Goal: Information Seeking & Learning: Check status

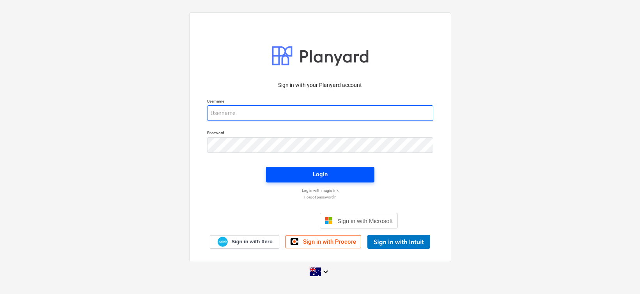
type input "[EMAIL_ADDRESS][DOMAIN_NAME]"
click at [339, 174] on span "Login" at bounding box center [321, 174] width 90 height 10
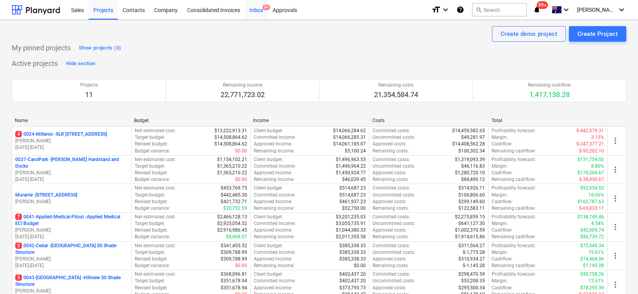
click at [259, 12] on div "Inbox 9+" at bounding box center [256, 10] width 23 height 20
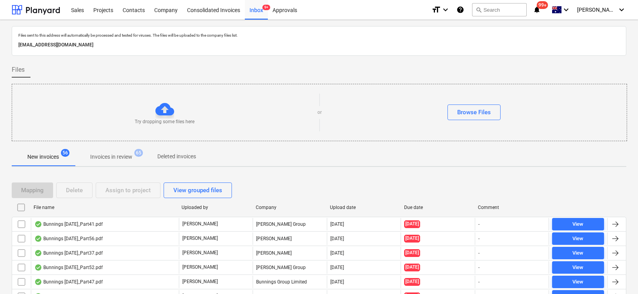
click at [114, 161] on span "Invoices in review 65" at bounding box center [111, 157] width 73 height 14
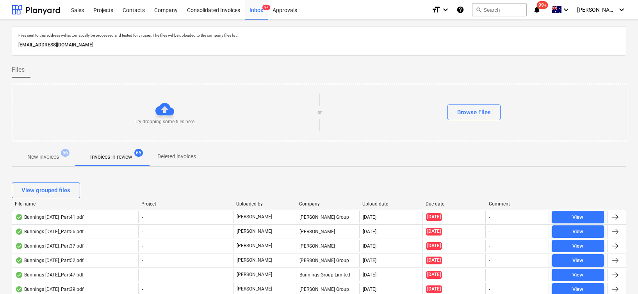
click at [432, 204] on div "Due date" at bounding box center [453, 203] width 57 height 5
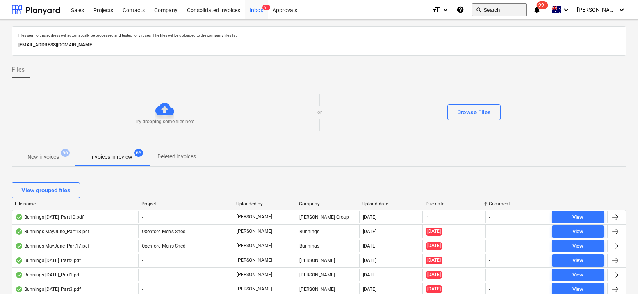
click at [502, 12] on button "search Search" at bounding box center [499, 9] width 55 height 13
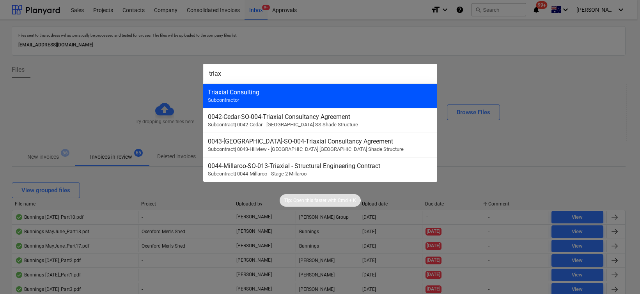
type input "triax"
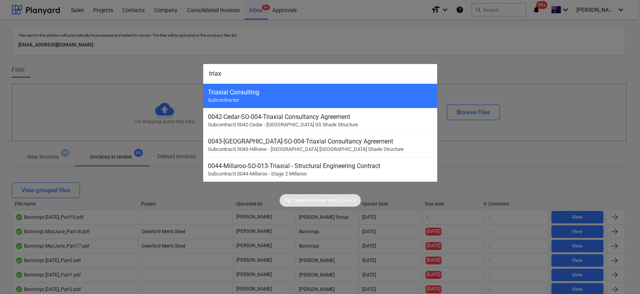
click at [381, 95] on div "Triaxial Consulting" at bounding box center [320, 92] width 225 height 7
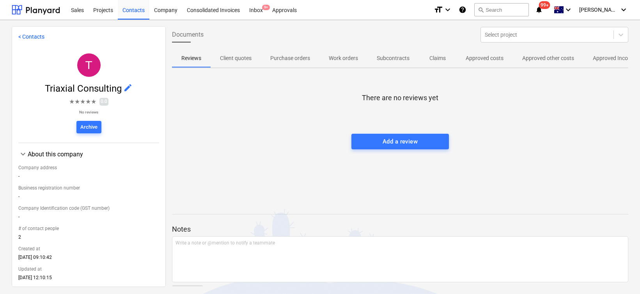
click at [594, 59] on p "Approved Incomes" at bounding box center [615, 58] width 45 height 8
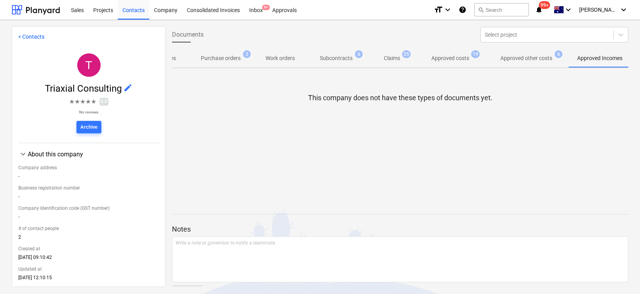
scroll to position [0, 83]
click at [508, 64] on span "Approved other costs 6" at bounding box center [521, 58] width 83 height 14
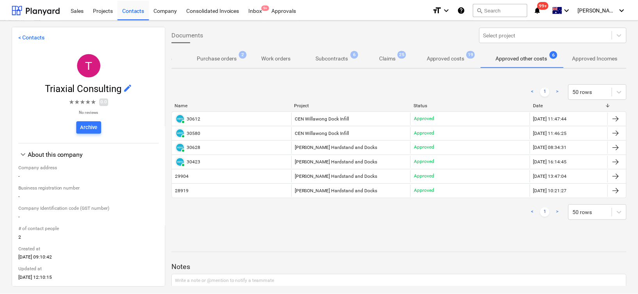
scroll to position [0, 83]
click at [457, 56] on p "Approved costs" at bounding box center [447, 58] width 38 height 8
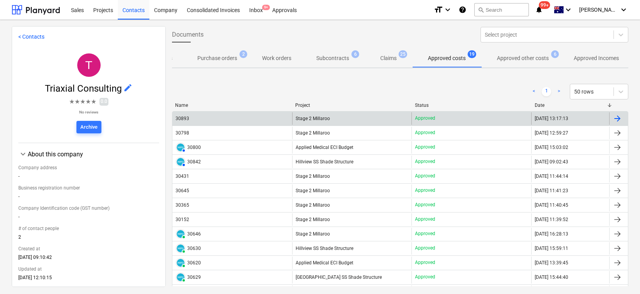
click at [178, 121] on div "30893" at bounding box center [183, 118] width 14 height 5
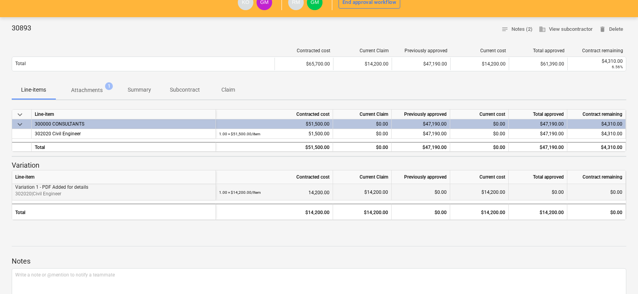
scroll to position [59, 0]
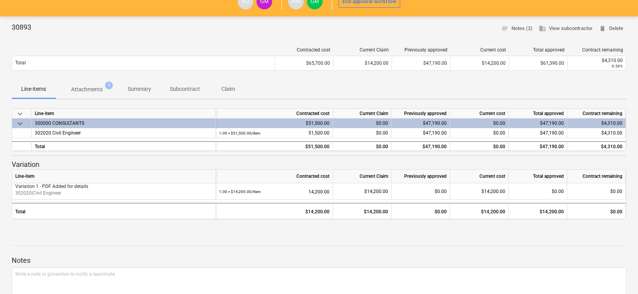
click at [87, 87] on p "Attachments" at bounding box center [87, 89] width 32 height 8
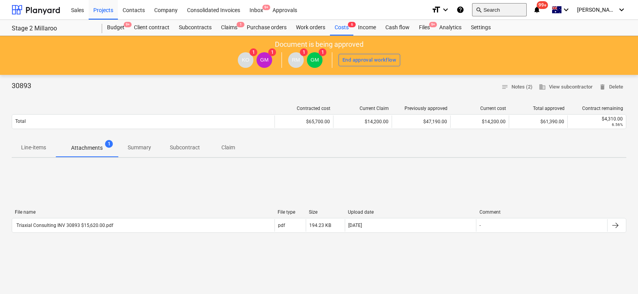
click at [521, 13] on button "search Search" at bounding box center [499, 9] width 55 height 13
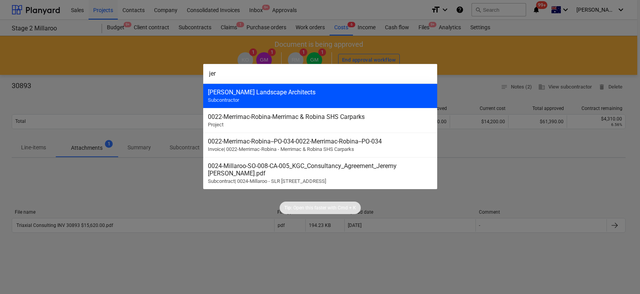
type input "jer"
click at [334, 100] on div "[PERSON_NAME] Landscape Architects Subcontractor" at bounding box center [320, 96] width 234 height 25
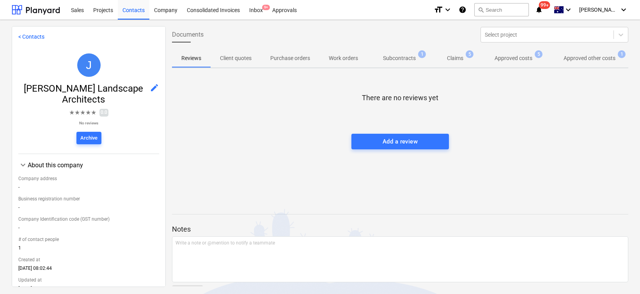
click at [591, 63] on span "Approved other costs 1" at bounding box center [589, 58] width 83 height 14
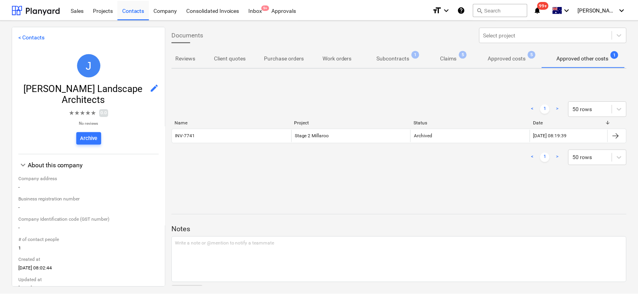
scroll to position [0, 6]
click at [514, 51] on span "Approved costs 5" at bounding box center [507, 58] width 69 height 14
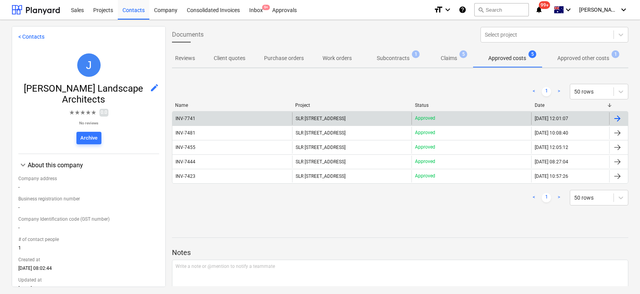
click at [183, 115] on div "INV-7741" at bounding box center [233, 118] width 120 height 12
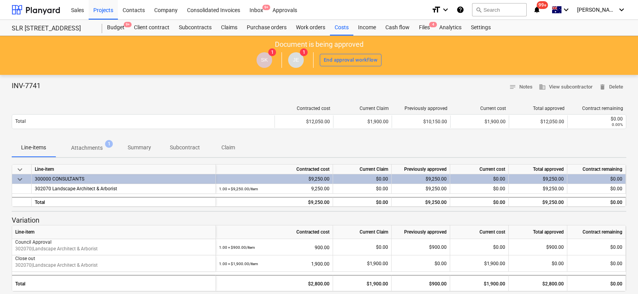
click at [92, 148] on p "Attachments" at bounding box center [87, 148] width 32 height 8
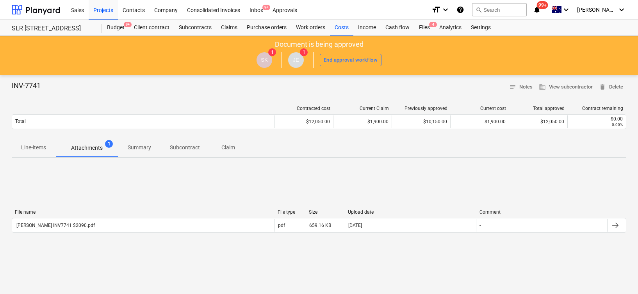
scroll to position [4, 0]
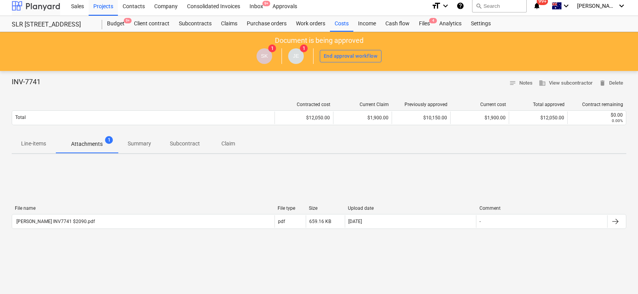
click at [48, 5] on div at bounding box center [36, 6] width 48 height 20
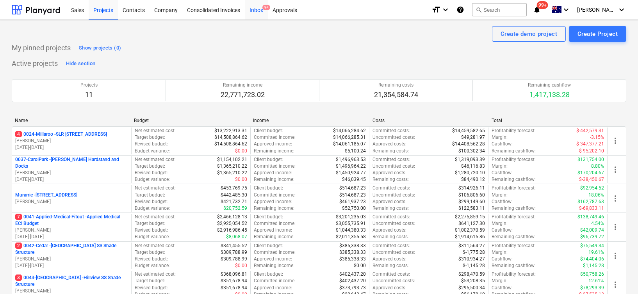
click at [262, 6] on span "9+" at bounding box center [266, 7] width 8 height 5
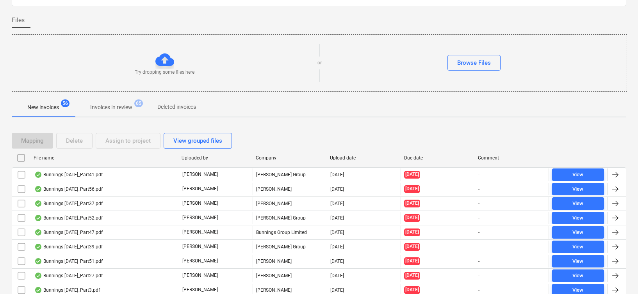
scroll to position [53, 0]
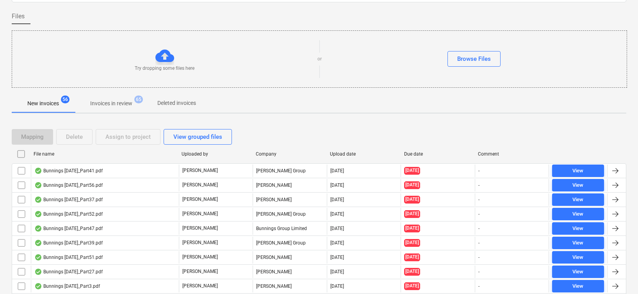
click at [413, 153] on div "Due date" at bounding box center [438, 153] width 68 height 5
checkbox input "false"
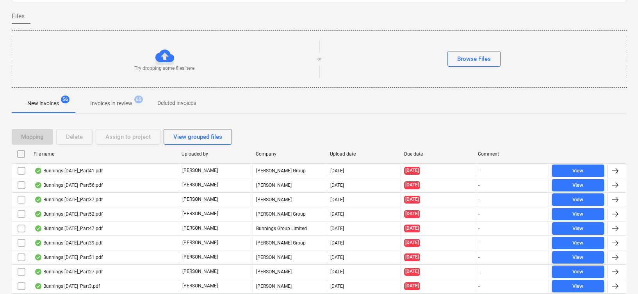
checkbox input "false"
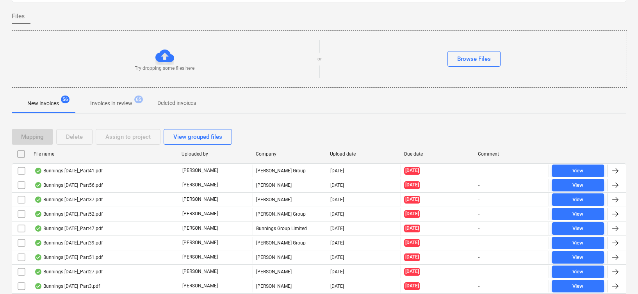
checkbox input "false"
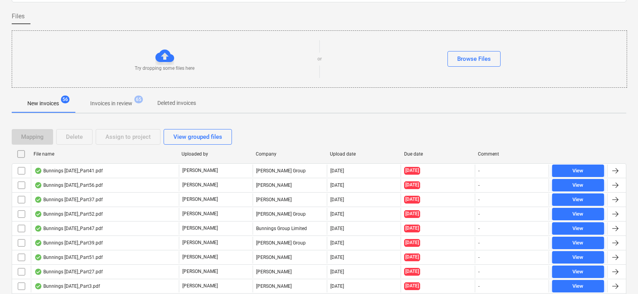
checkbox input "false"
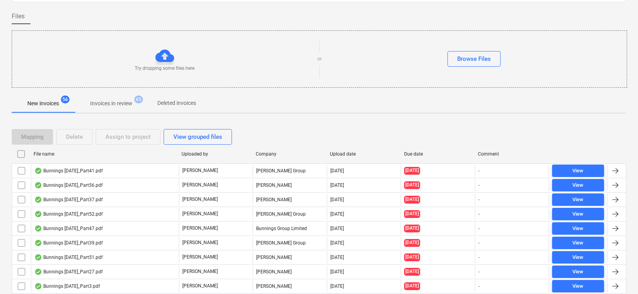
checkbox input "false"
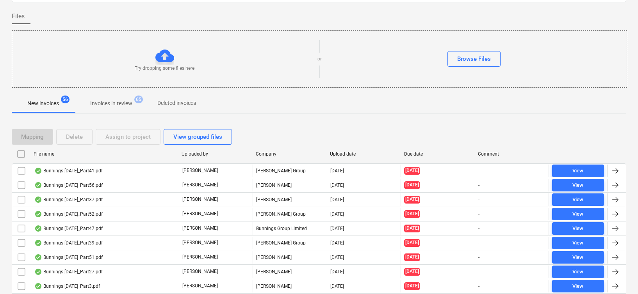
checkbox input "false"
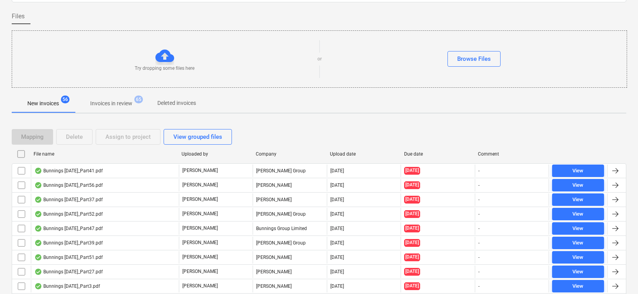
checkbox input "false"
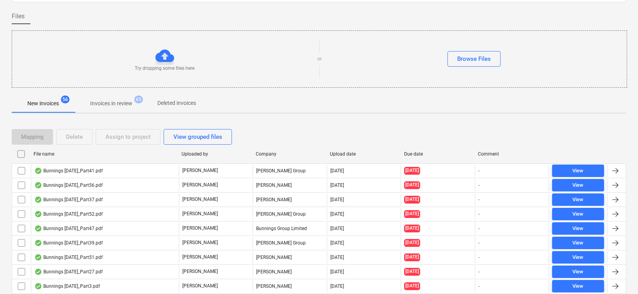
checkbox input "false"
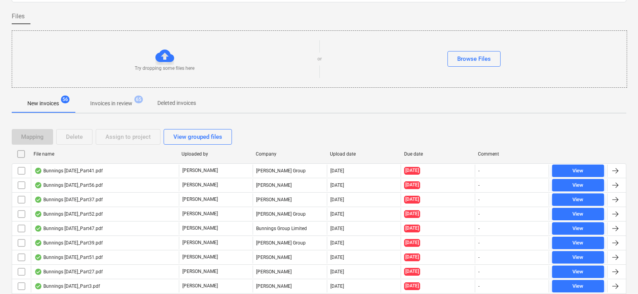
checkbox input "false"
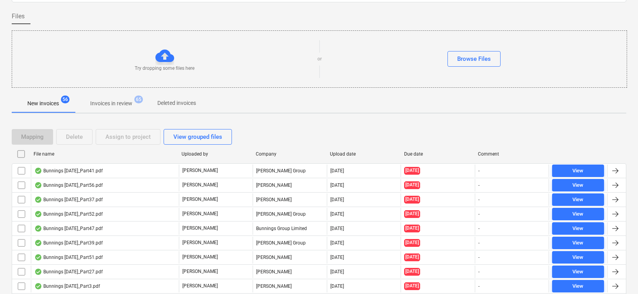
checkbox input "false"
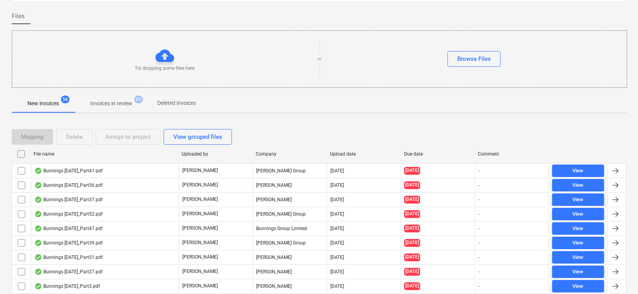
checkbox input "false"
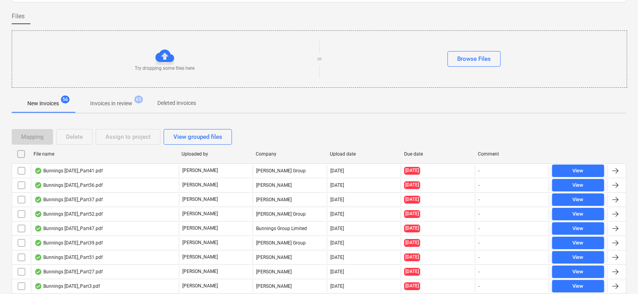
checkbox input "false"
click at [413, 153] on div "Due date" at bounding box center [438, 153] width 68 height 5
checkbox input "false"
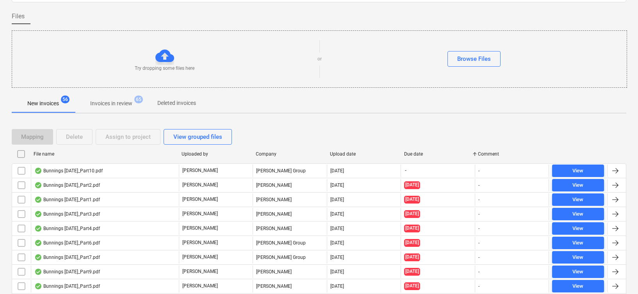
checkbox input "false"
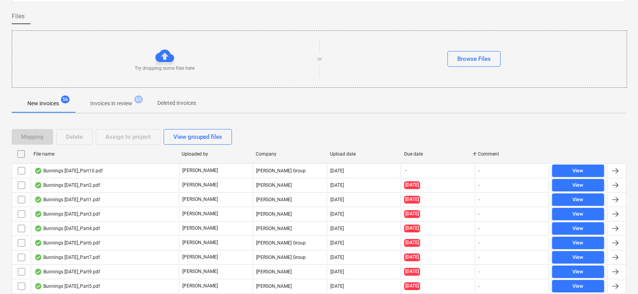
checkbox input "false"
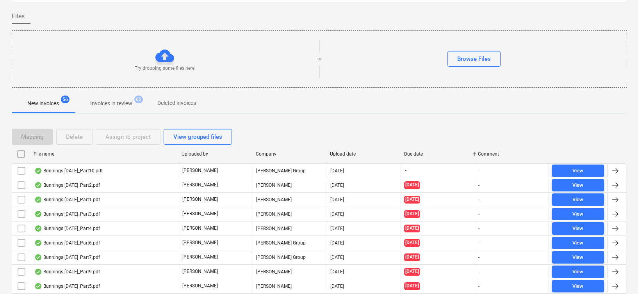
checkbox input "false"
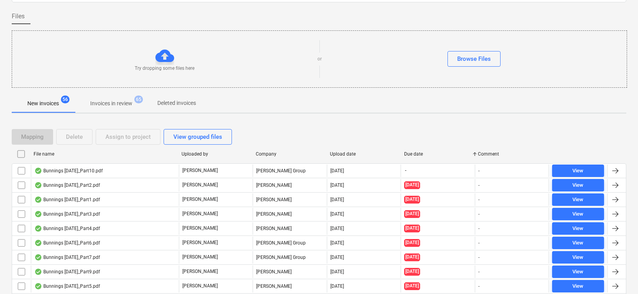
checkbox input "false"
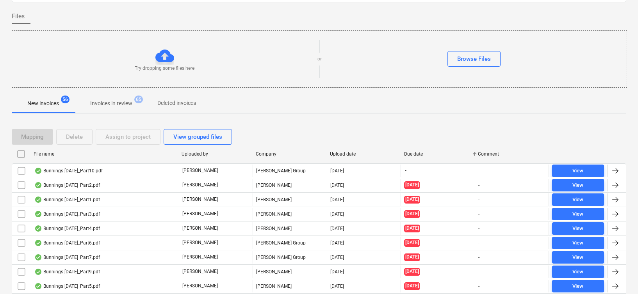
checkbox input "false"
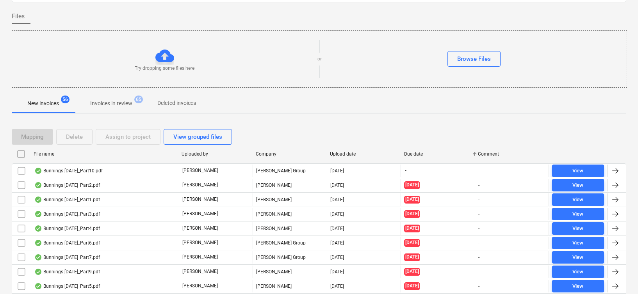
checkbox input "false"
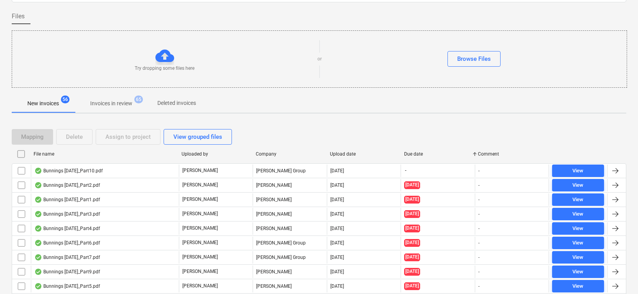
checkbox input "false"
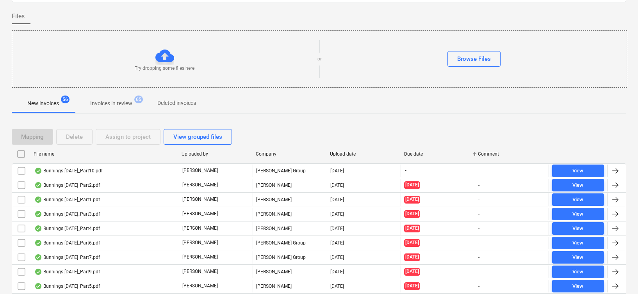
checkbox input "false"
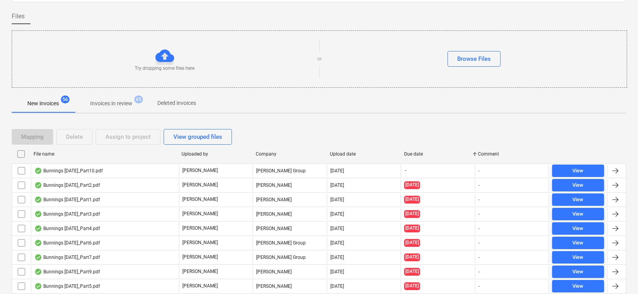
checkbox input "false"
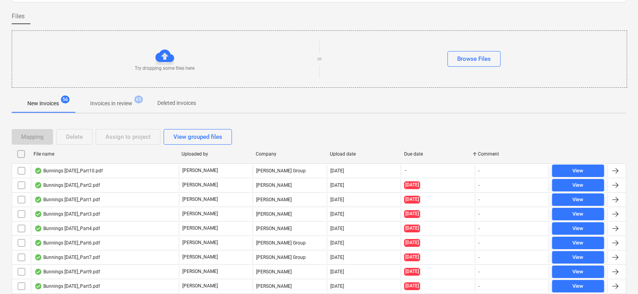
checkbox input "false"
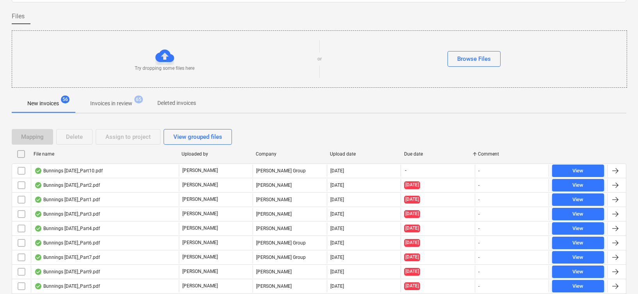
checkbox input "false"
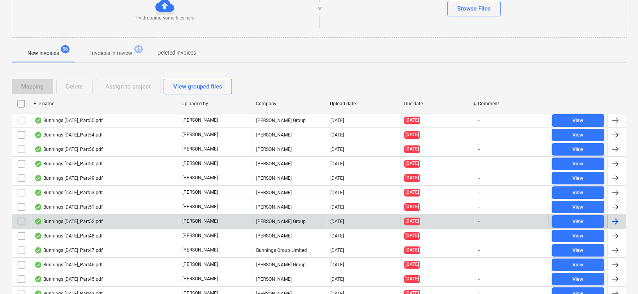
scroll to position [0, 0]
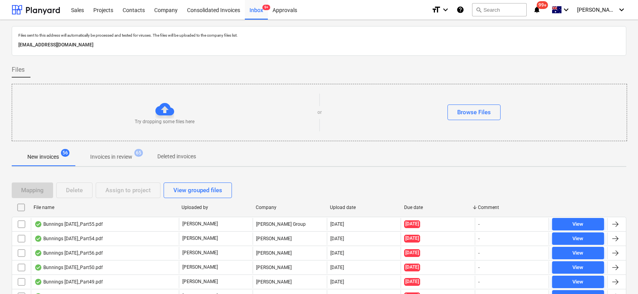
click at [406, 210] on div at bounding box center [401, 207] width 14 height 12
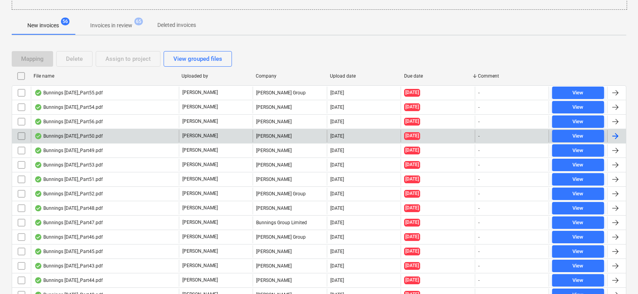
scroll to position [76, 0]
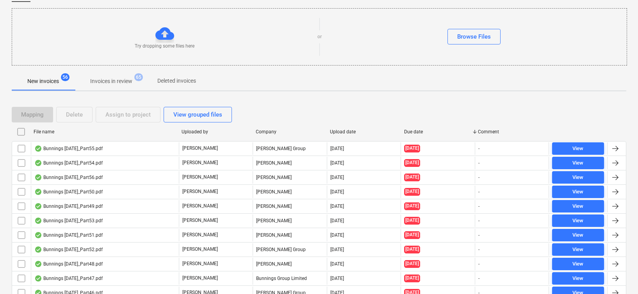
click at [406, 132] on div at bounding box center [401, 132] width 14 height 12
click at [413, 131] on div "Due date" at bounding box center [438, 131] width 68 height 5
checkbox input "false"
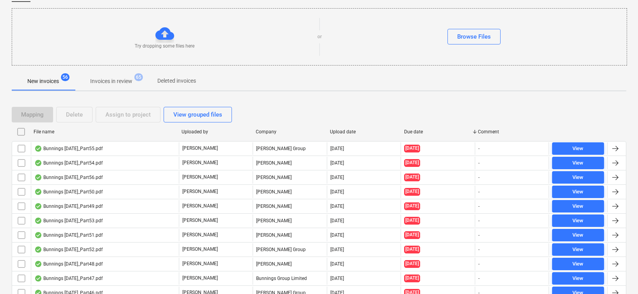
checkbox input "false"
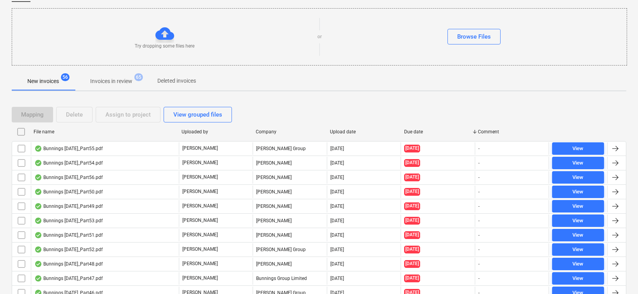
checkbox input "false"
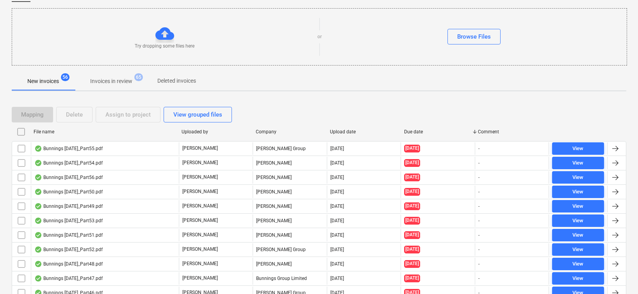
checkbox input "false"
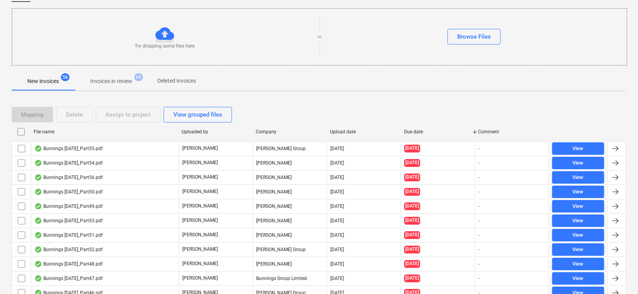
checkbox input "false"
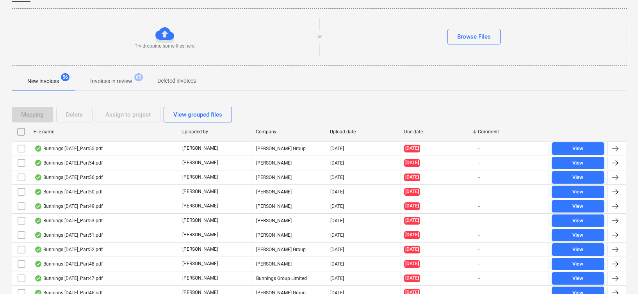
checkbox input "false"
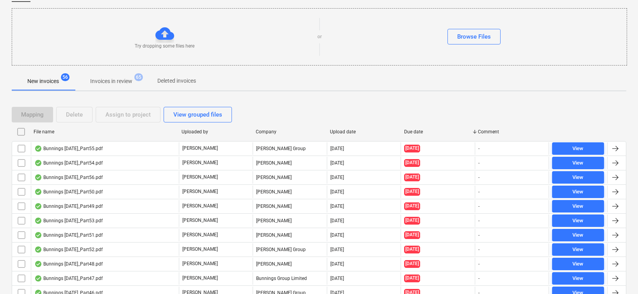
checkbox input "false"
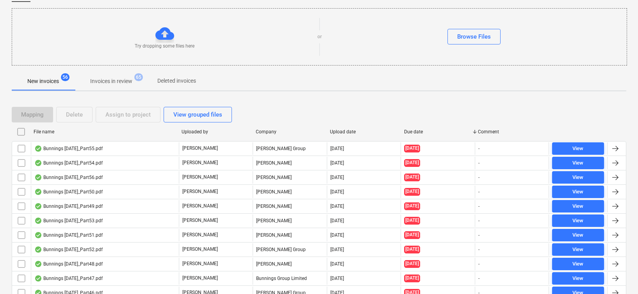
checkbox input "false"
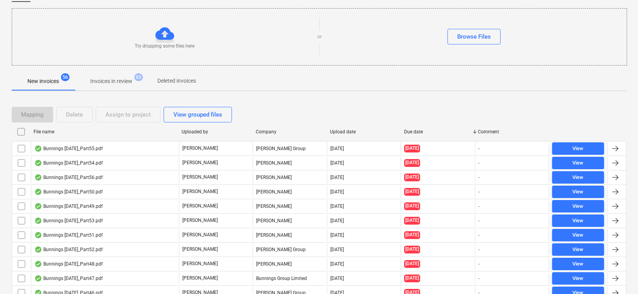
checkbox input "false"
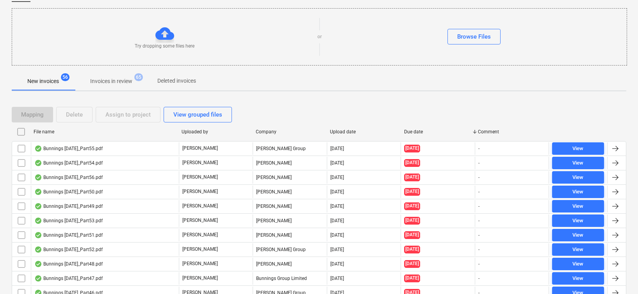
checkbox input "false"
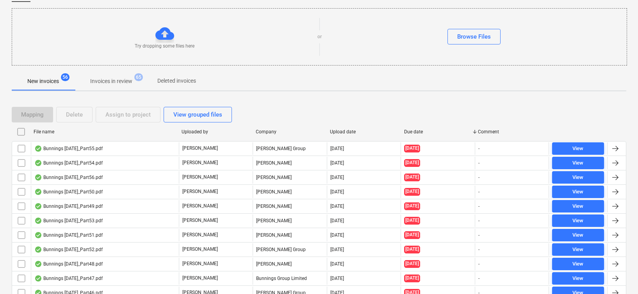
checkbox input "false"
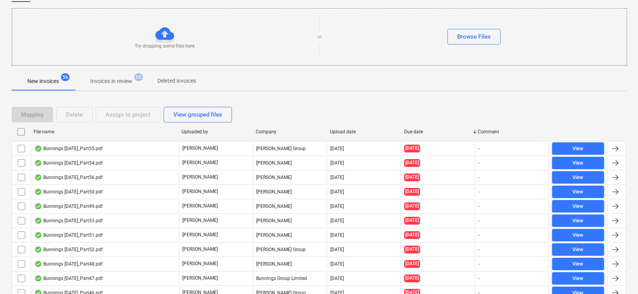
checkbox input "false"
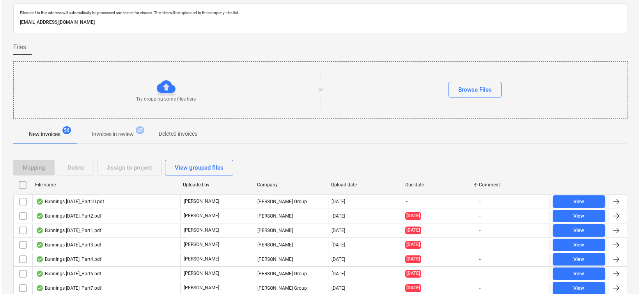
scroll to position [0, 0]
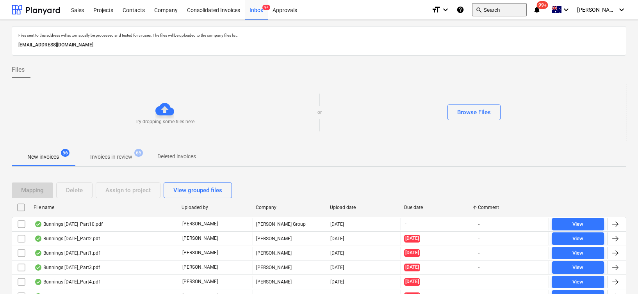
click at [513, 9] on button "search Search" at bounding box center [499, 9] width 55 height 13
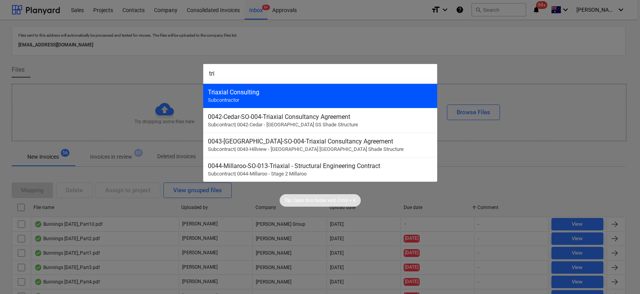
type input "tri"
click at [321, 101] on div "Triaxial Consulting Subcontractor" at bounding box center [320, 96] width 234 height 25
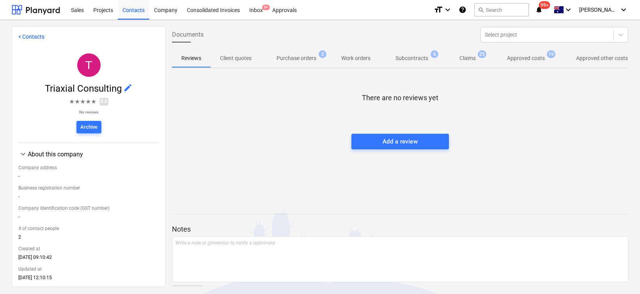
click at [533, 59] on p "Approved costs" at bounding box center [526, 58] width 38 height 8
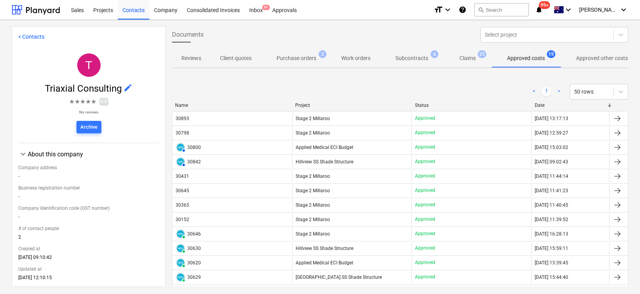
click at [610, 57] on p "Approved other costs" at bounding box center [602, 58] width 52 height 8
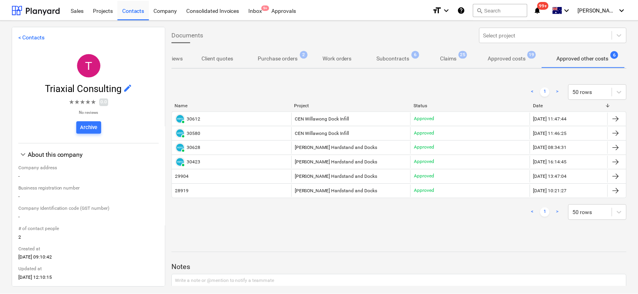
scroll to position [0, 19]
click at [507, 56] on p "Approved costs" at bounding box center [508, 58] width 38 height 8
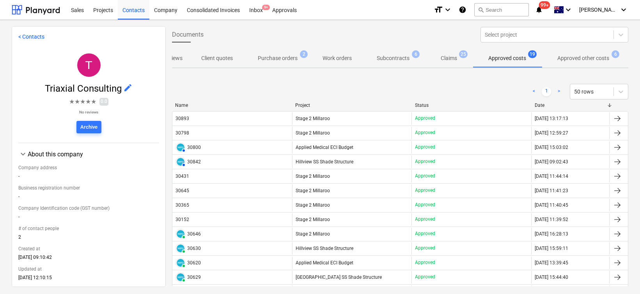
click at [301, 132] on span "Stage 2 Millaroo" at bounding box center [313, 132] width 34 height 5
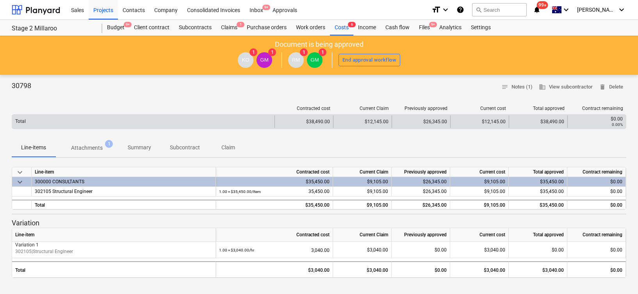
scroll to position [9, 0]
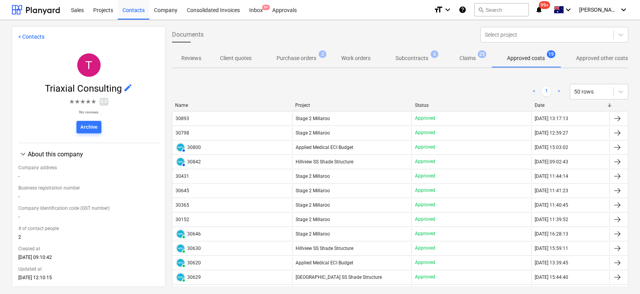
click at [470, 76] on div "< 1 > 50 rows Name Project Status Date 30893 Stage 2 Millaroo Approved [DATE] 1…" at bounding box center [400, 246] width 457 height 343
click at [337, 96] on div "< 1 > 50 rows" at bounding box center [400, 92] width 457 height 16
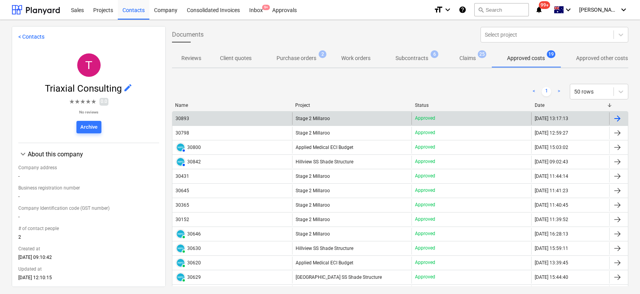
click at [186, 118] on div "30893" at bounding box center [183, 118] width 14 height 5
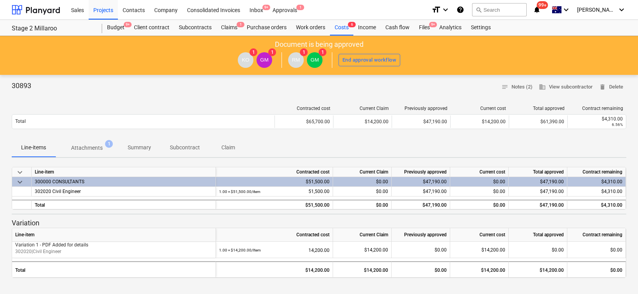
click at [172, 102] on div "Contracted cost Current Claim Previously approved Current cost Total approved C…" at bounding box center [319, 119] width 614 height 39
click at [35, 14] on div at bounding box center [36, 10] width 48 height 20
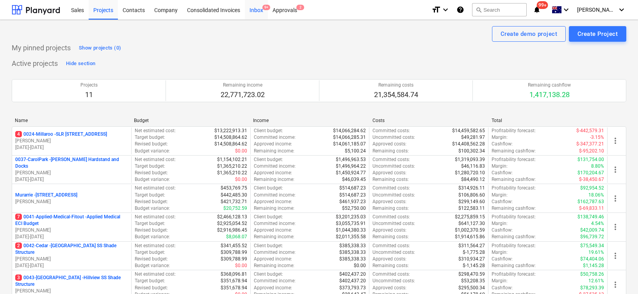
click at [256, 7] on div "Inbox 9+" at bounding box center [256, 10] width 23 height 20
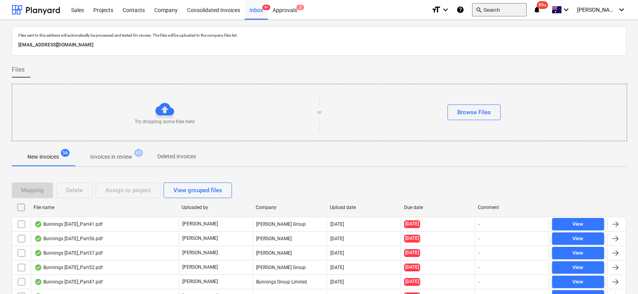
click at [518, 5] on button "search Search" at bounding box center [499, 9] width 55 height 13
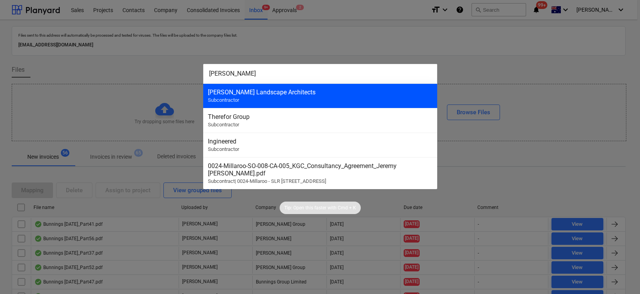
type input "jere"
click at [242, 92] on div "[PERSON_NAME] Landscape Architects" at bounding box center [320, 92] width 225 height 7
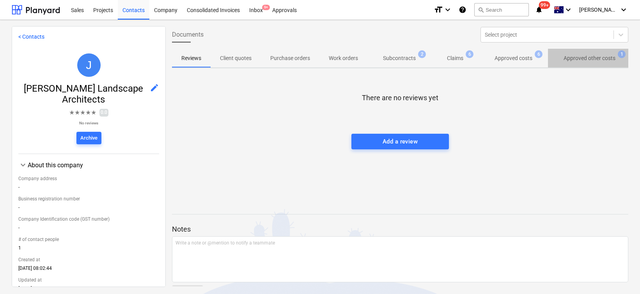
click at [578, 58] on p "Approved other costs" at bounding box center [590, 58] width 52 height 8
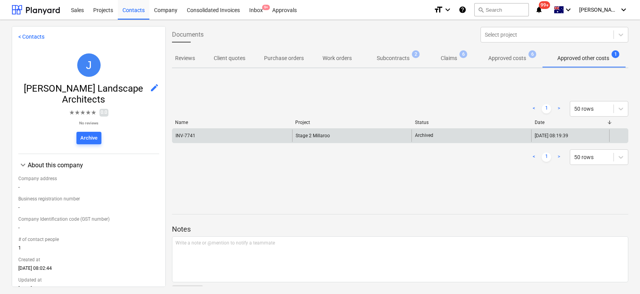
scroll to position [0, 6]
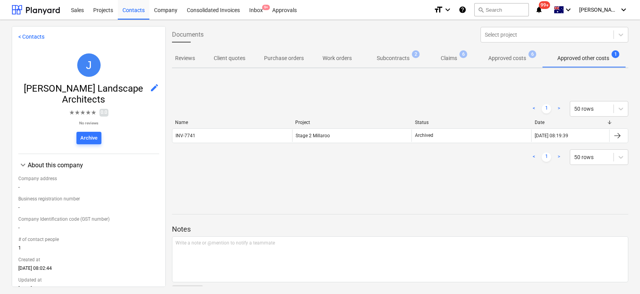
click at [519, 59] on p "Approved costs" at bounding box center [508, 58] width 38 height 8
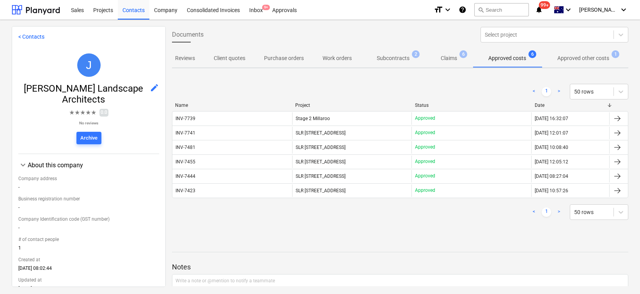
click at [186, 120] on div "INV-7739" at bounding box center [186, 118] width 20 height 5
click at [513, 9] on button "search Search" at bounding box center [502, 9] width 55 height 13
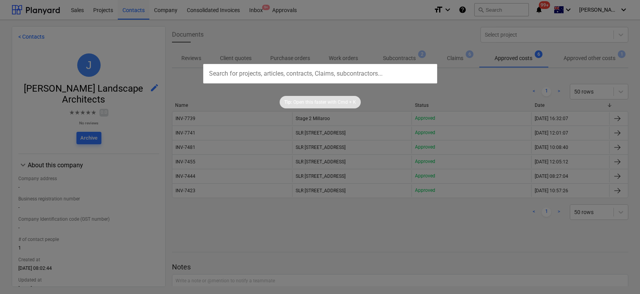
click at [331, 243] on div at bounding box center [320, 147] width 640 height 294
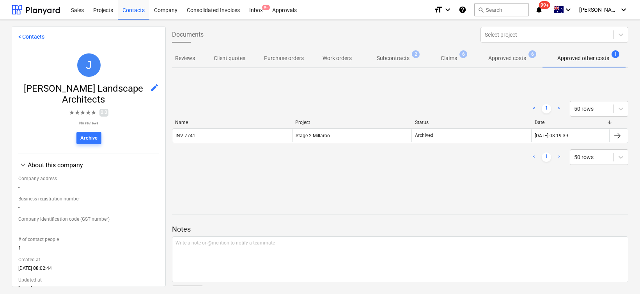
scroll to position [0, 6]
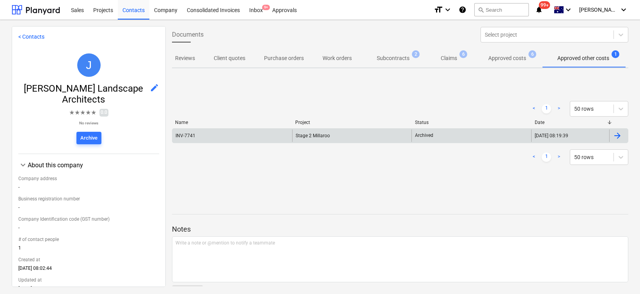
click at [194, 135] on div "INV-7741" at bounding box center [186, 135] width 20 height 5
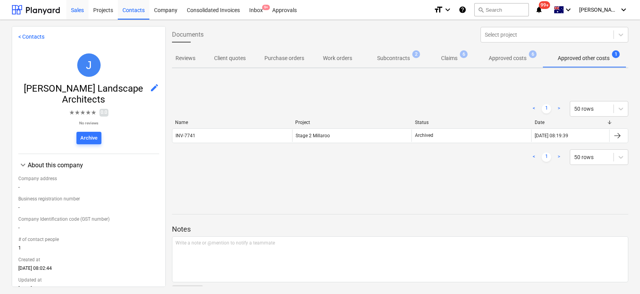
scroll to position [0, 6]
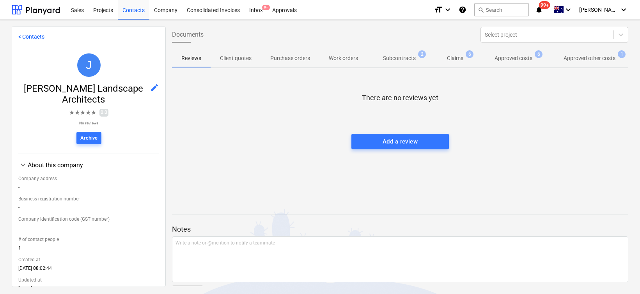
click at [391, 215] on div "Notes Write a note or @mention to notify a teammate ﻿ Save" at bounding box center [400, 255] width 457 height 103
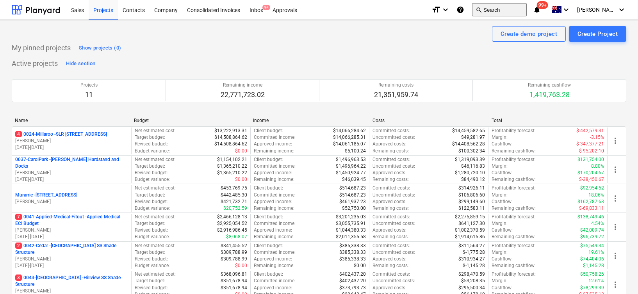
click at [509, 9] on button "search Search" at bounding box center [499, 9] width 55 height 13
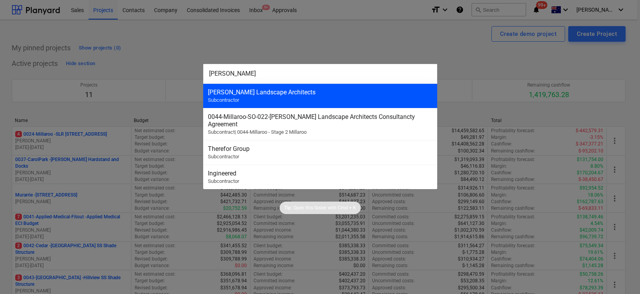
type input "jere"
click at [297, 95] on div "[PERSON_NAME] Landscape Architects" at bounding box center [320, 92] width 225 height 7
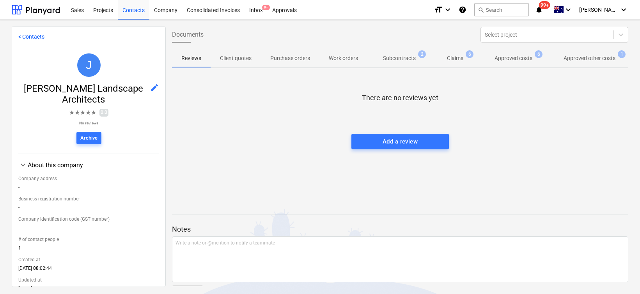
click at [582, 60] on p "Approved other costs" at bounding box center [590, 58] width 52 height 8
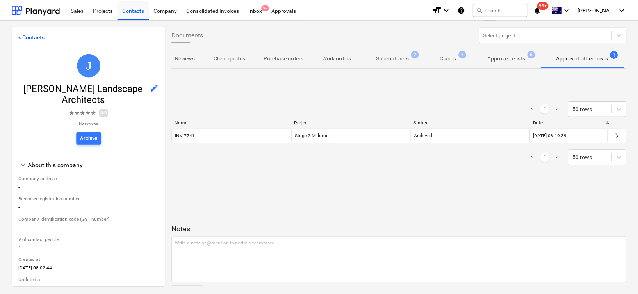
scroll to position [0, 6]
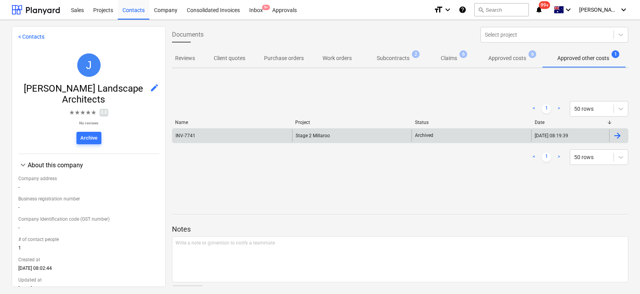
click at [190, 137] on div "INV-7741" at bounding box center [186, 135] width 20 height 5
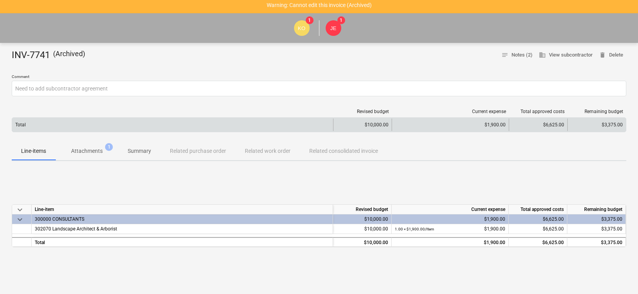
scroll to position [23, 0]
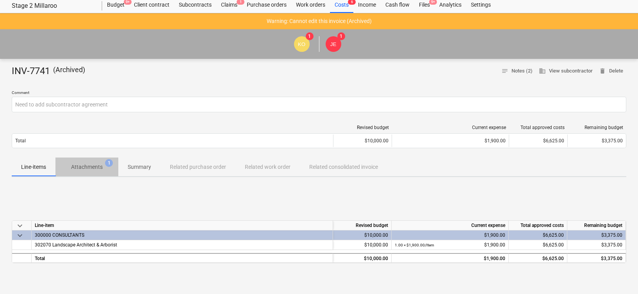
click at [93, 167] on p "Attachments" at bounding box center [87, 167] width 32 height 8
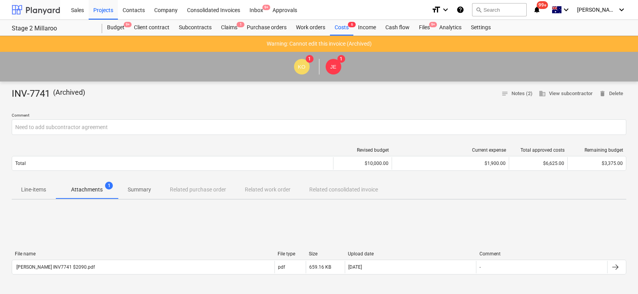
click at [31, 8] on div at bounding box center [36, 10] width 48 height 20
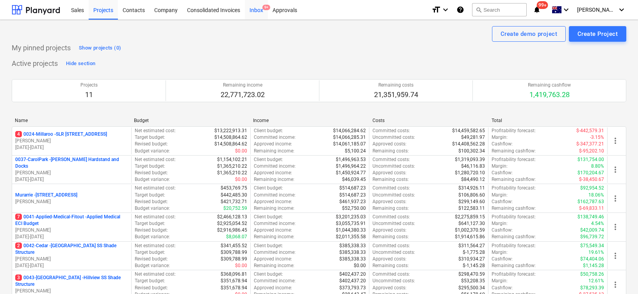
click at [260, 9] on div "Inbox 9+" at bounding box center [256, 10] width 23 height 20
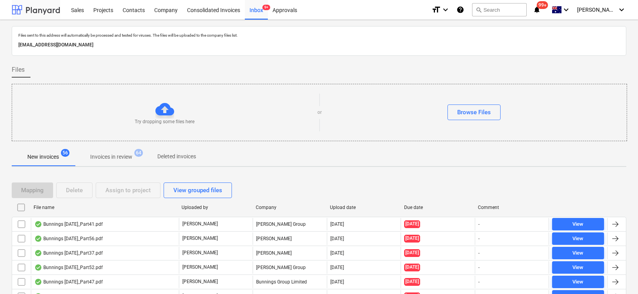
click at [28, 11] on div at bounding box center [36, 10] width 48 height 20
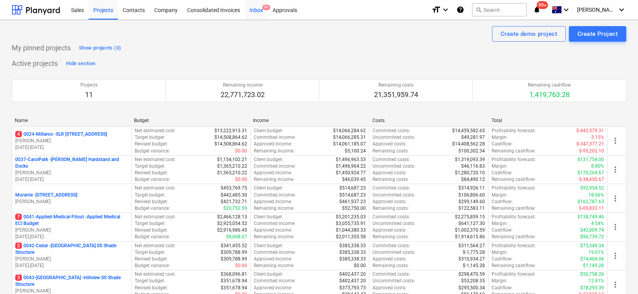
click at [259, 6] on div "Inbox 9+" at bounding box center [256, 10] width 23 height 20
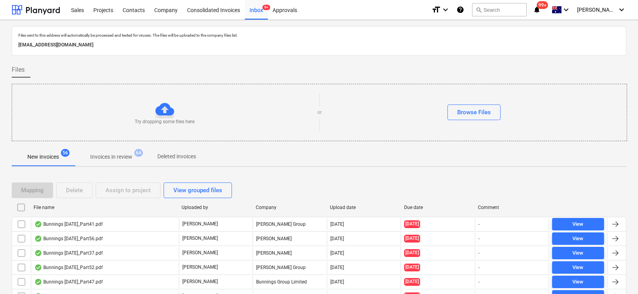
click at [131, 155] on p "Invoices in review" at bounding box center [111, 157] width 42 height 8
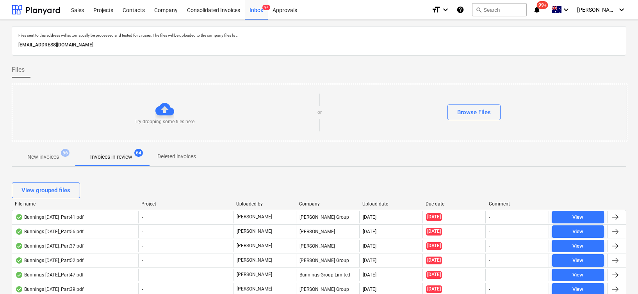
click at [430, 204] on div "Due date" at bounding box center [453, 203] width 57 height 5
